Goal: Task Accomplishment & Management: Use online tool/utility

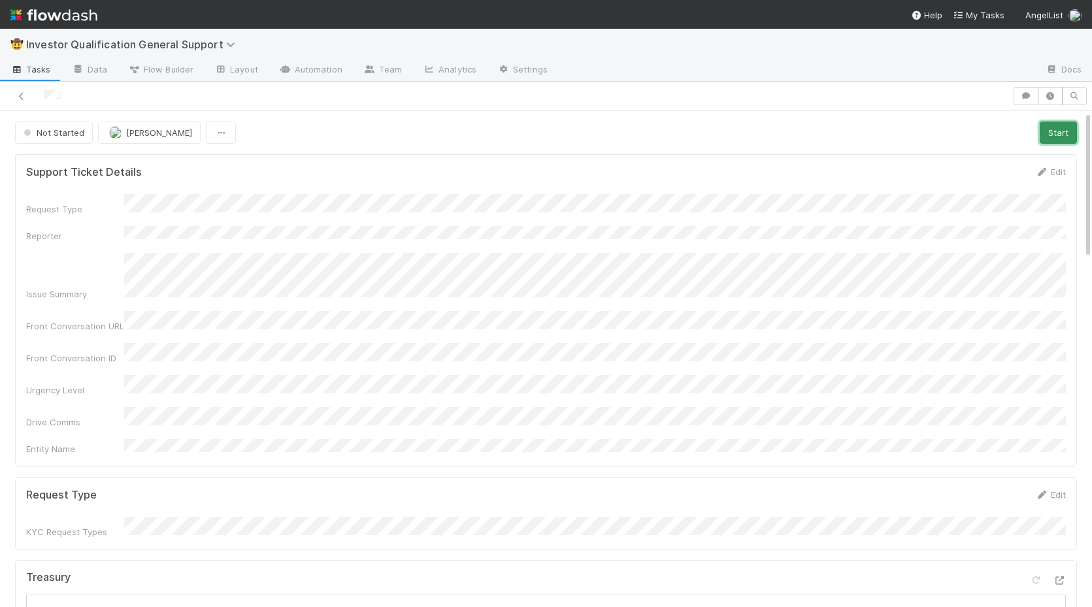
click at [1055, 137] on button "Start" at bounding box center [1058, 133] width 37 height 22
click at [1036, 125] on link "Actions" at bounding box center [1051, 133] width 54 height 22
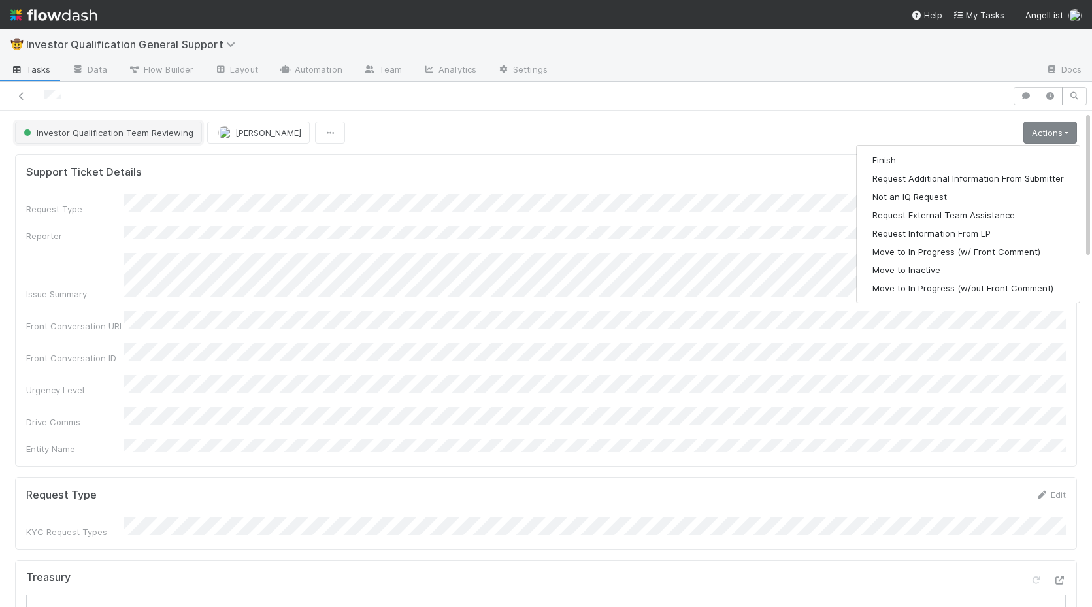
click at [104, 137] on span "Investor Qualification Team Reviewing" at bounding box center [107, 132] width 173 height 10
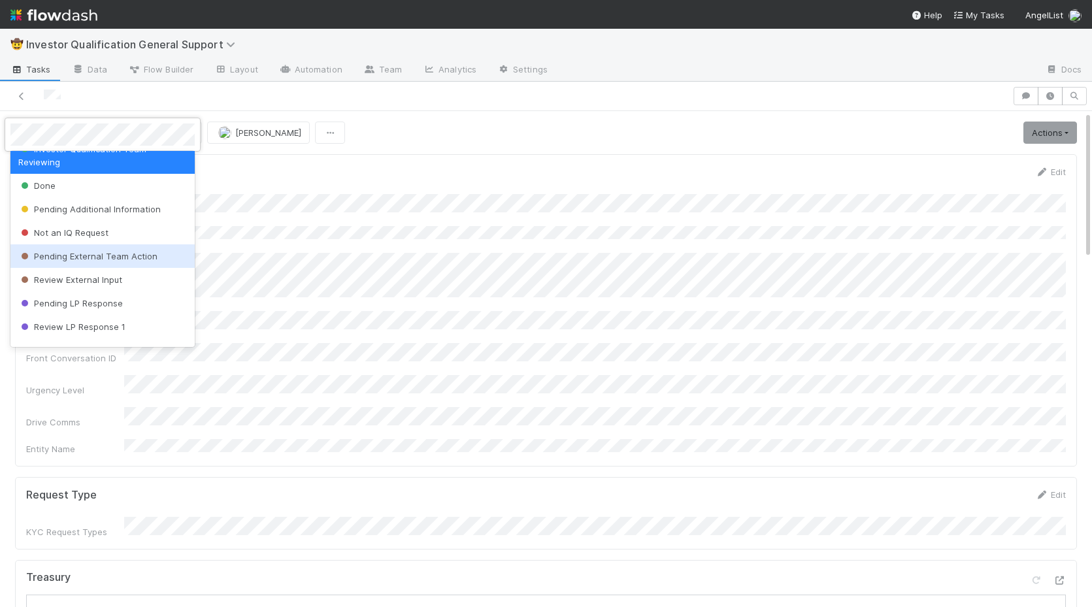
scroll to position [41, 0]
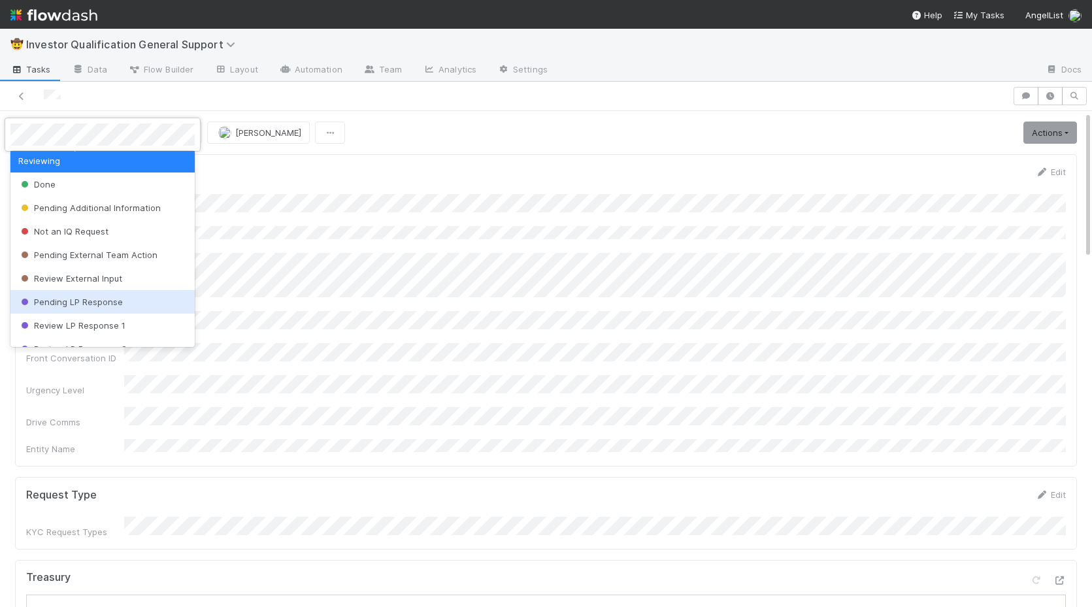
click at [85, 297] on span "Pending LP Response" at bounding box center [70, 302] width 105 height 10
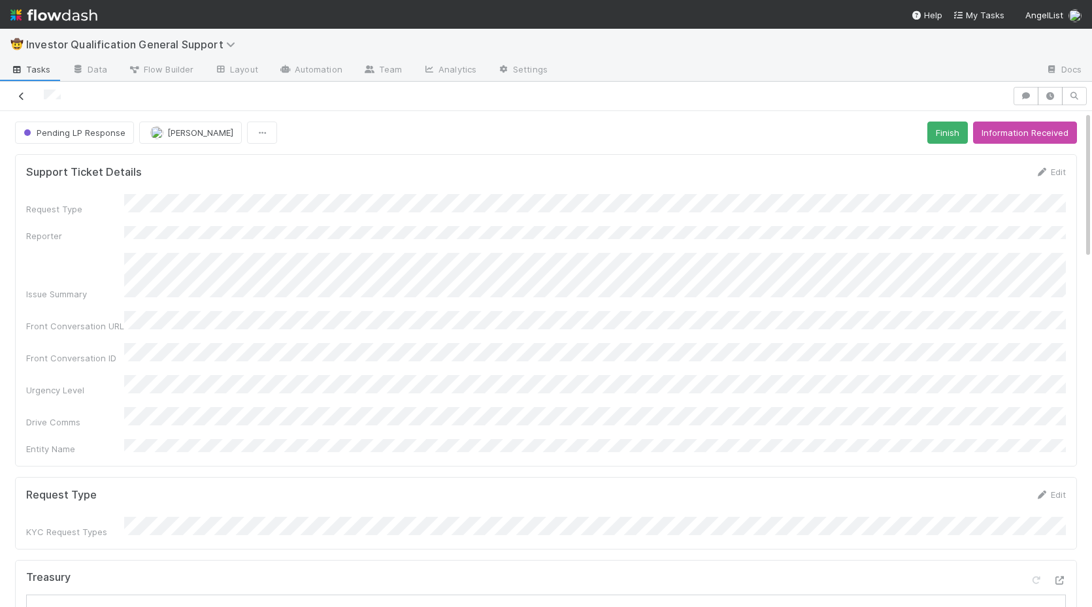
click at [25, 98] on icon at bounding box center [21, 96] width 13 height 8
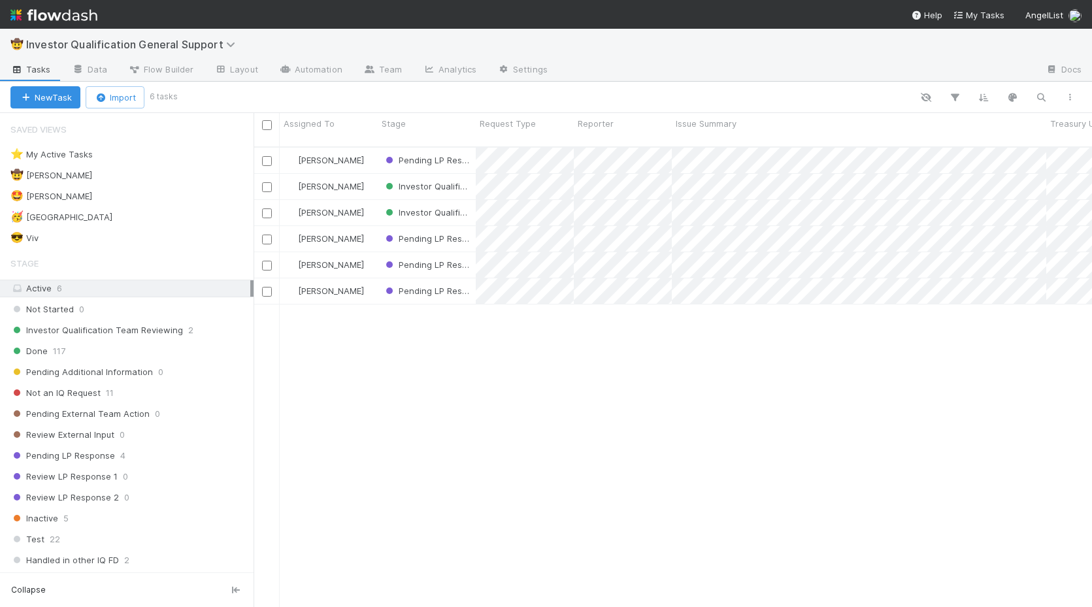
scroll to position [471, 839]
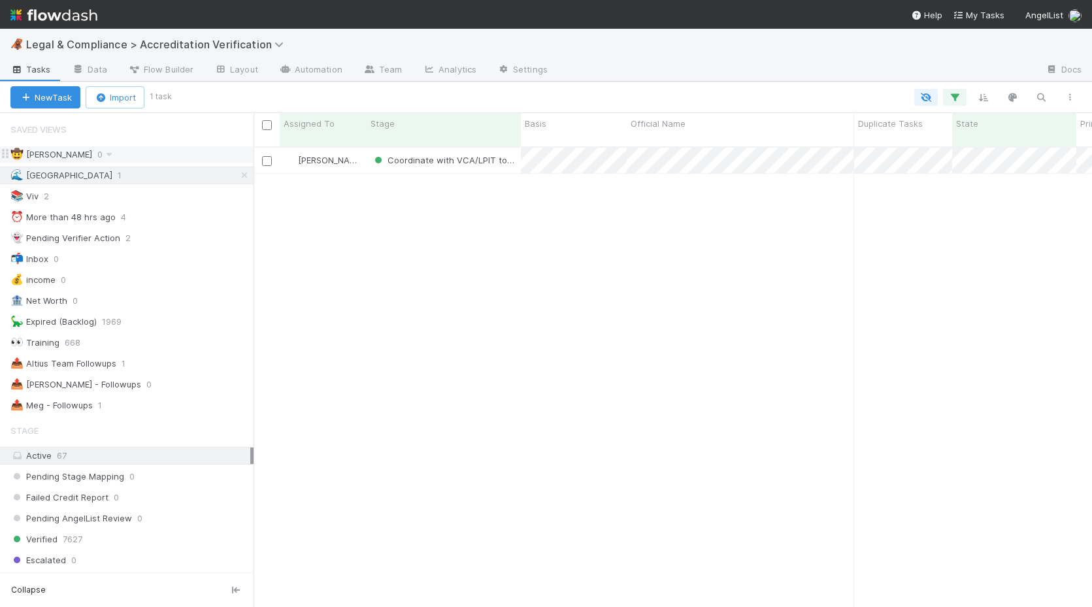
scroll to position [471, 839]
click at [130, 192] on div "📚 Viv 1" at bounding box center [131, 196] width 243 height 16
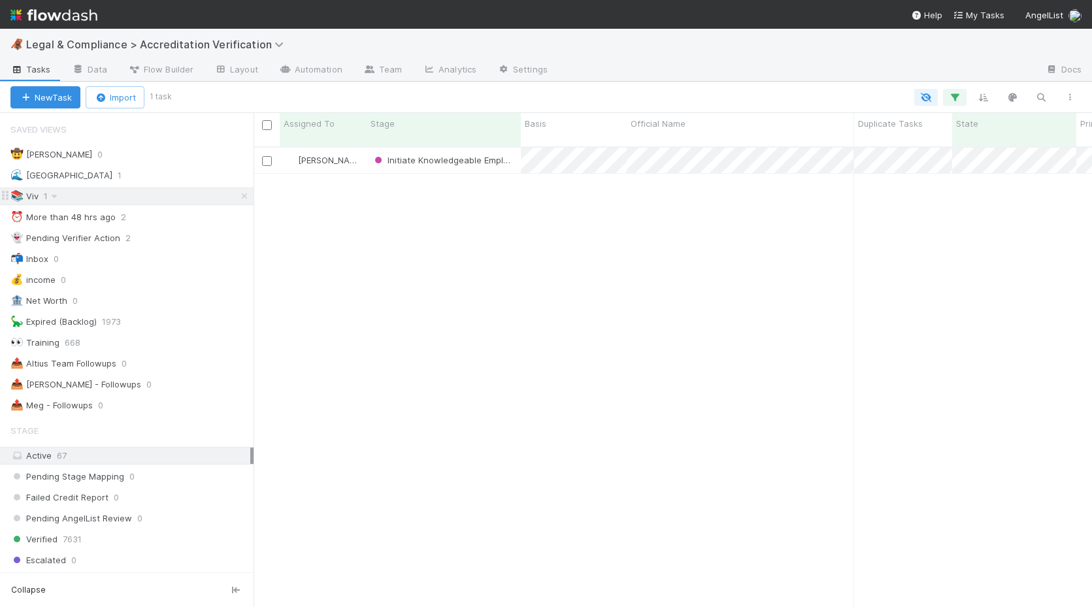
scroll to position [471, 839]
click at [142, 167] on div "🌊 Madison 1" at bounding box center [127, 176] width 254 height 18
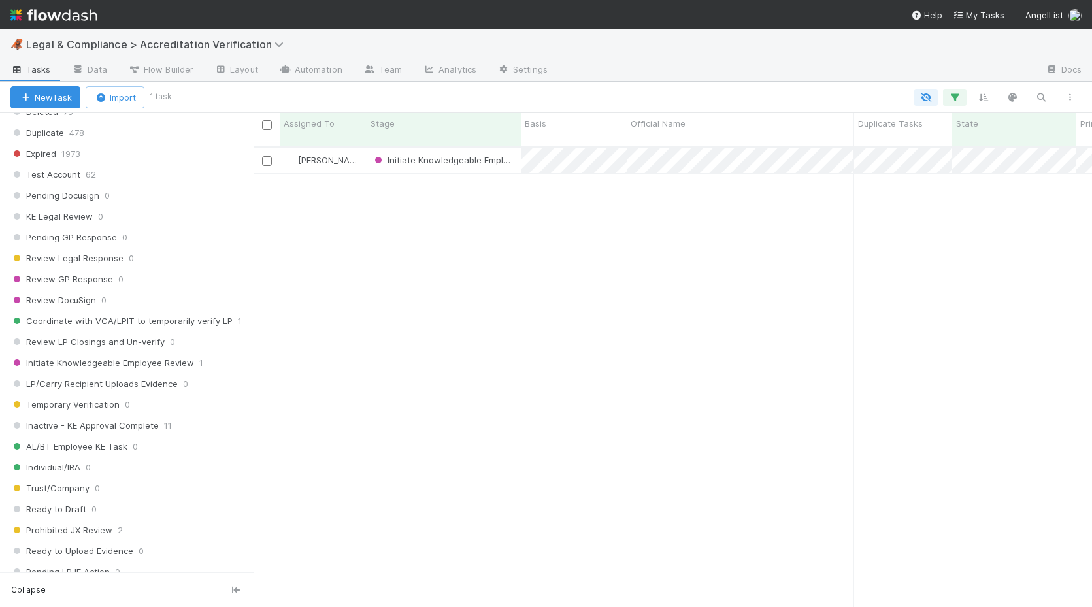
scroll to position [1145, 0]
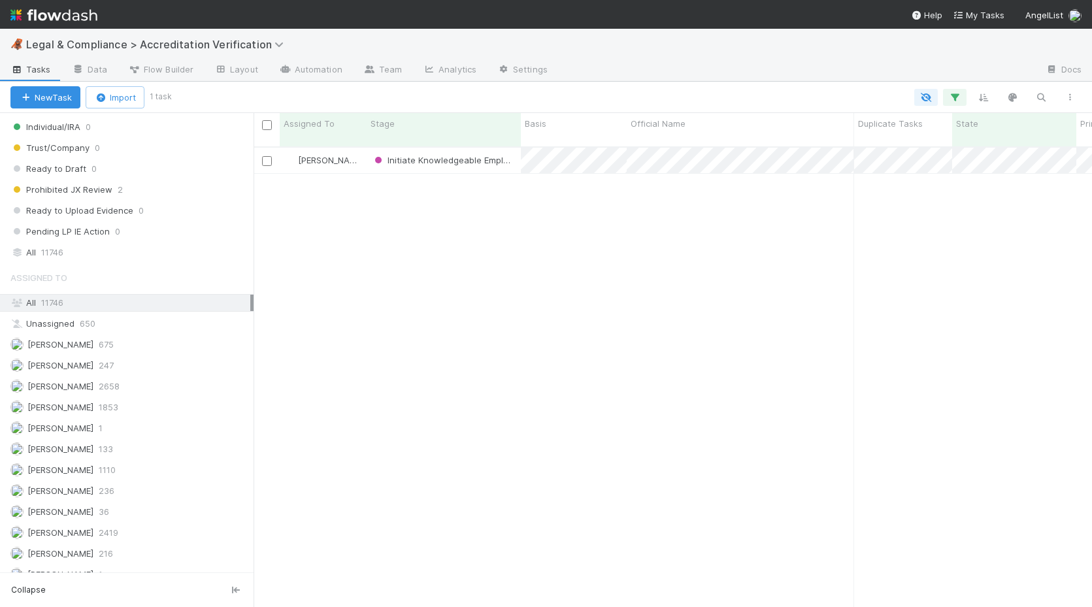
click at [126, 265] on div "Assigned To" at bounding box center [127, 278] width 254 height 26
click at [133, 254] on div "All 11746" at bounding box center [130, 252] width 240 height 16
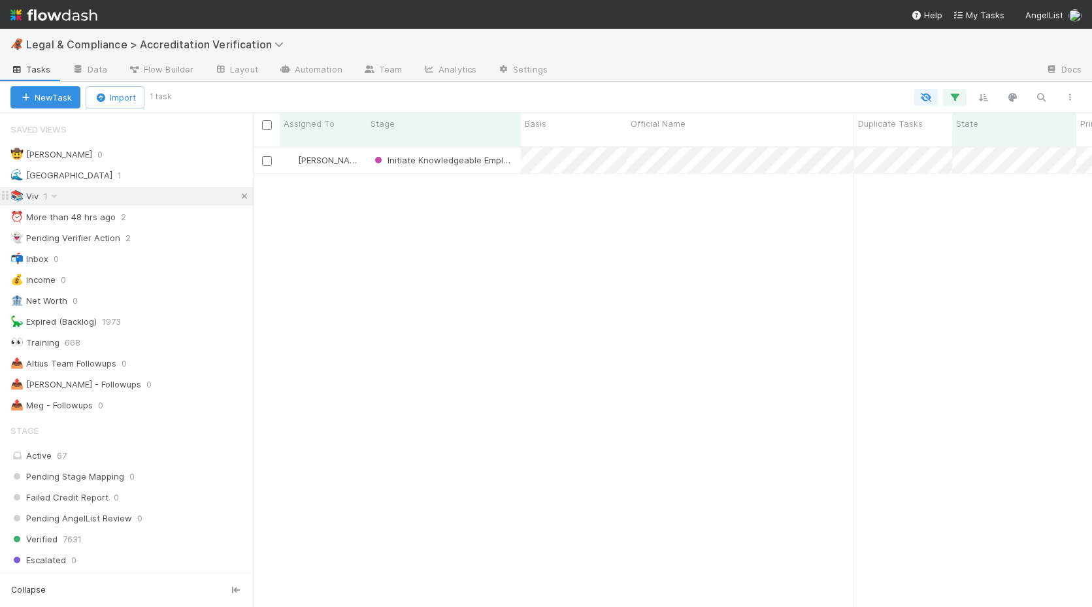
scroll to position [471, 839]
click at [240, 195] on icon at bounding box center [244, 196] width 13 height 8
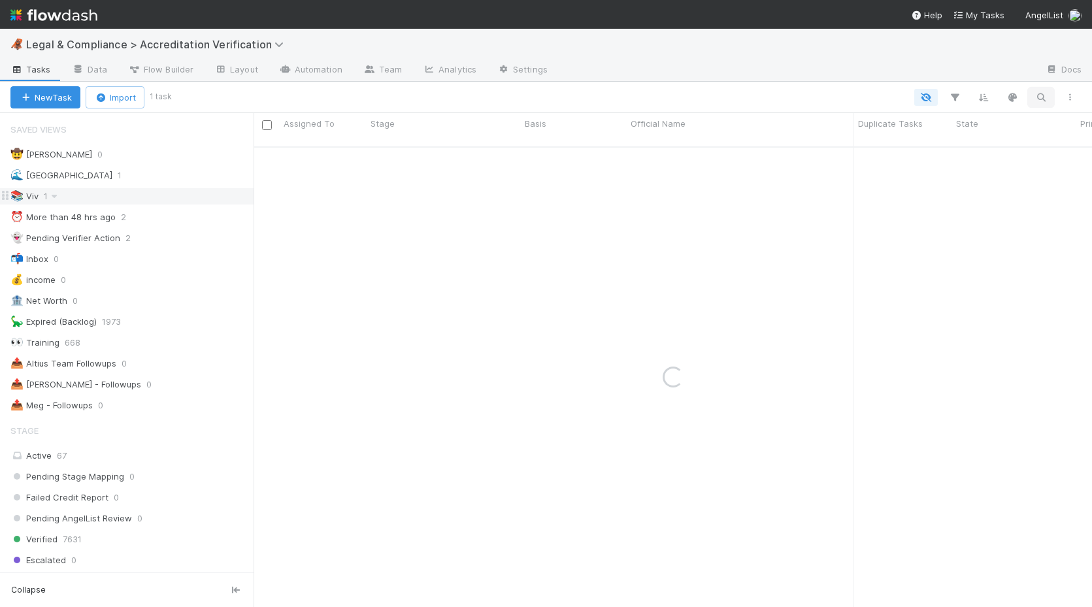
click at [1040, 94] on icon "button" at bounding box center [1041, 98] width 13 height 12
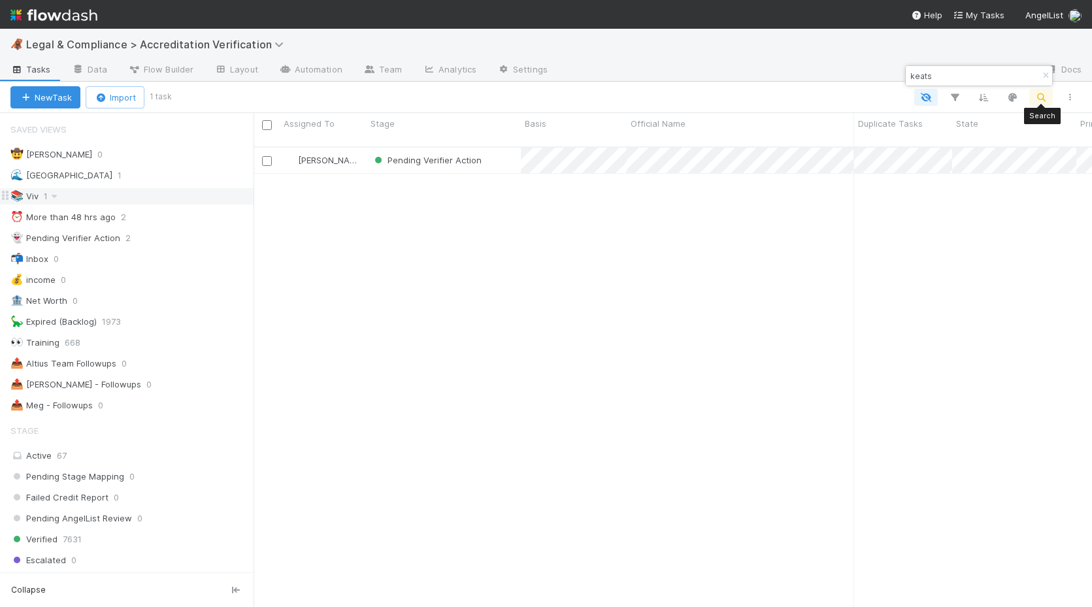
scroll to position [471, 839]
type input "keats"
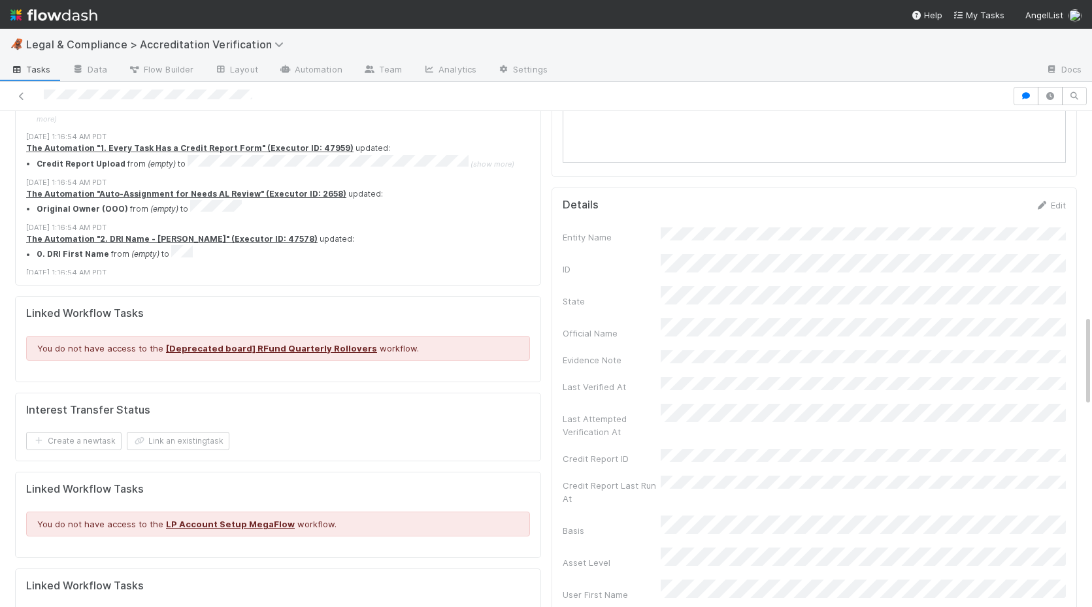
scroll to position [1105, 0]
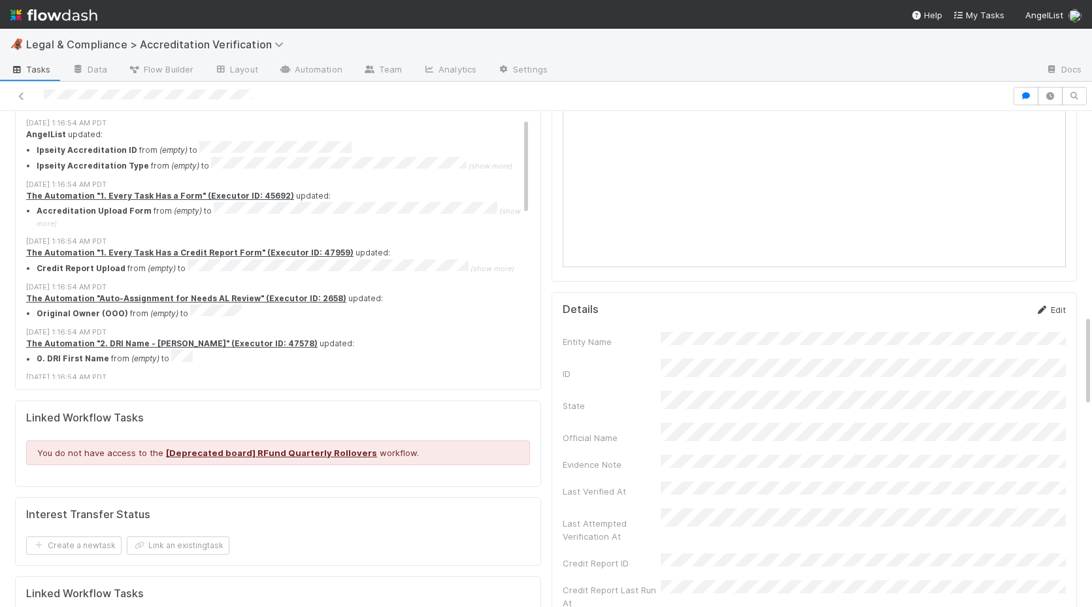
click at [1058, 305] on link "Edit" at bounding box center [1050, 310] width 31 height 10
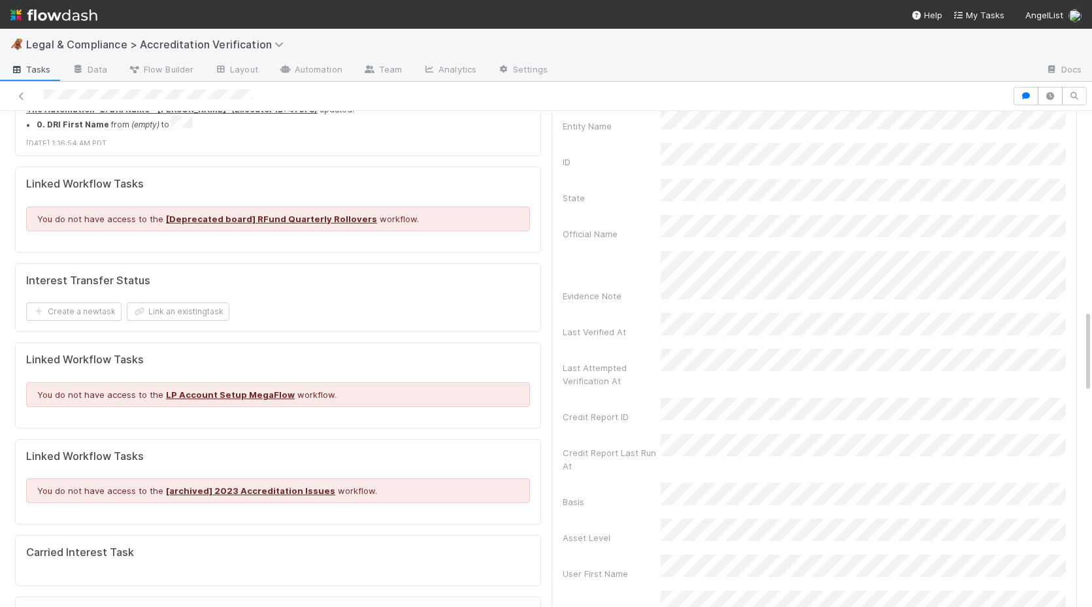
scroll to position [1071, 0]
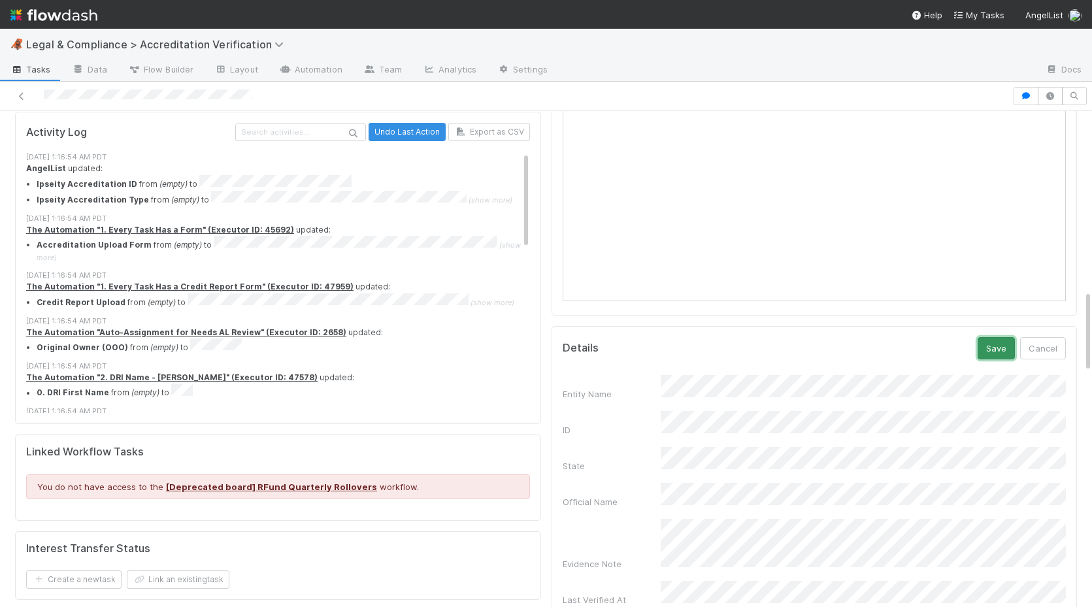
click at [996, 337] on button "Save" at bounding box center [996, 348] width 37 height 22
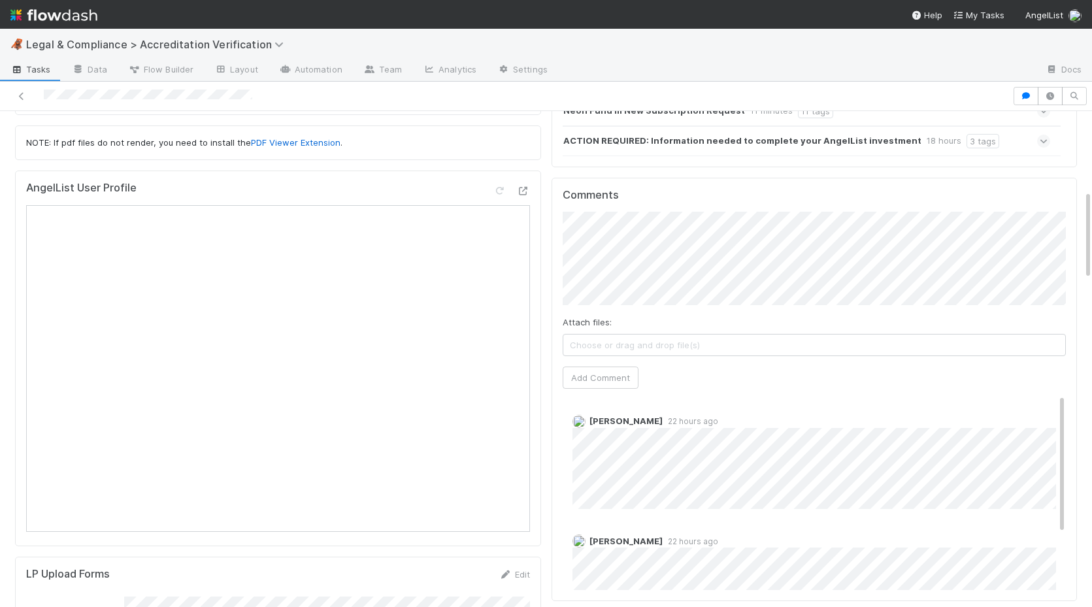
scroll to position [0, 0]
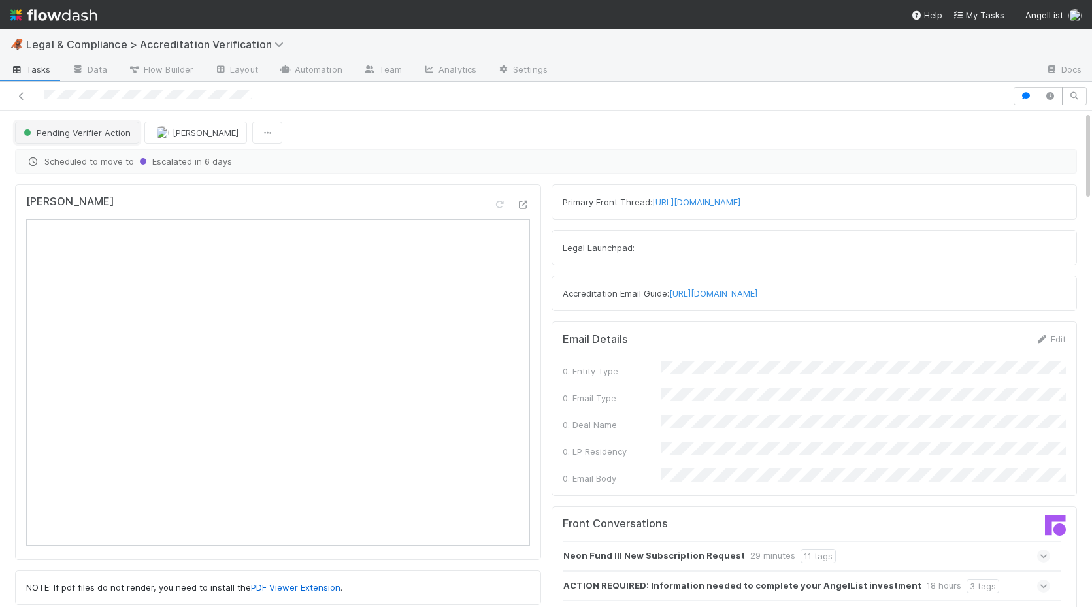
click at [76, 133] on span "Pending Verifier Action" at bounding box center [76, 132] width 110 height 10
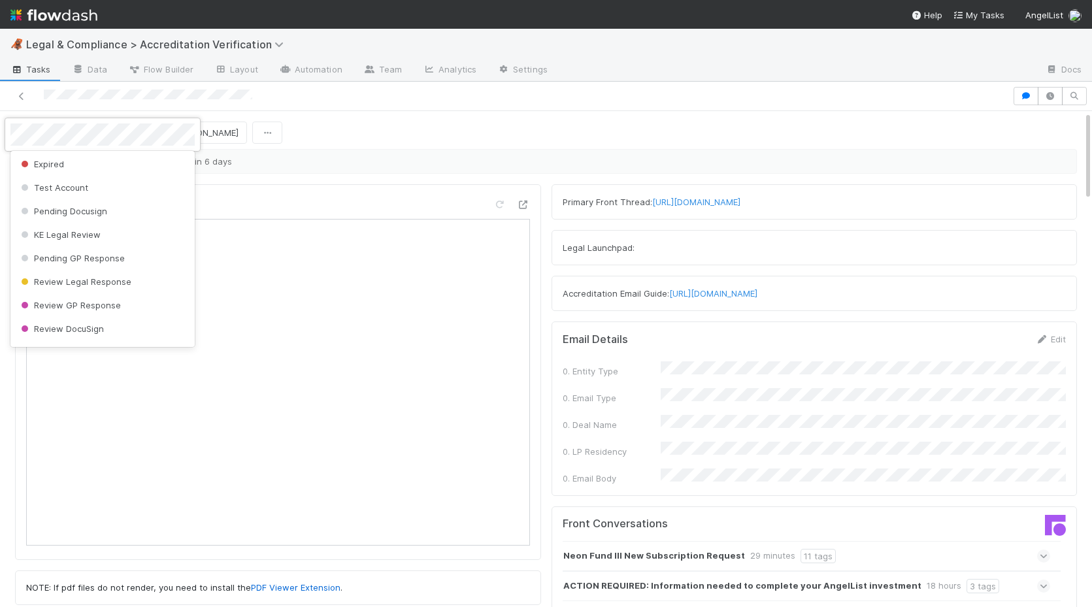
scroll to position [688, 0]
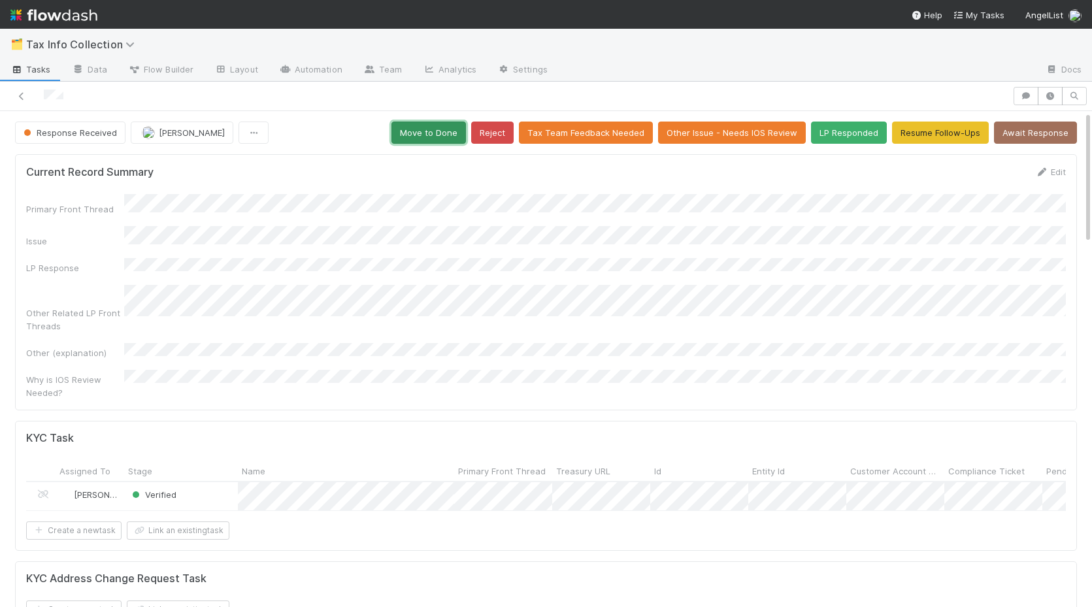
click at [421, 140] on button "Move to Done" at bounding box center [429, 133] width 75 height 22
